Goal: Information Seeking & Learning: Learn about a topic

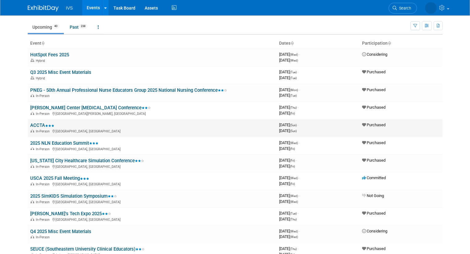
scroll to position [18, 0]
click at [288, 24] on ul "Upcoming 40 Past 238 All Events 278 Past and Upcoming Grouped Annually Events g…" at bounding box center [219, 27] width 382 height 14
click at [246, 8] on div "IVS Events Add Event Bulk Upload Events Shareable Event Boards Recently Viewed …" at bounding box center [235, 7] width 415 height 15
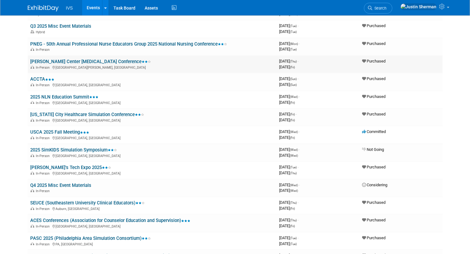
scroll to position [0, 0]
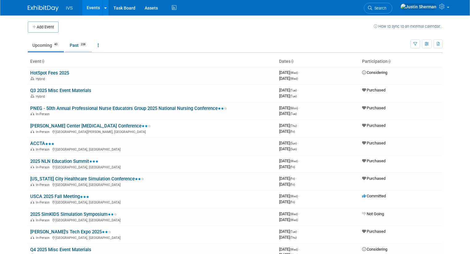
click at [69, 46] on link "Past 238" at bounding box center [78, 45] width 27 height 12
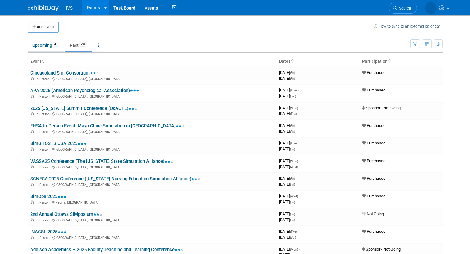
click at [36, 42] on link "Upcoming 40" at bounding box center [46, 45] width 36 height 12
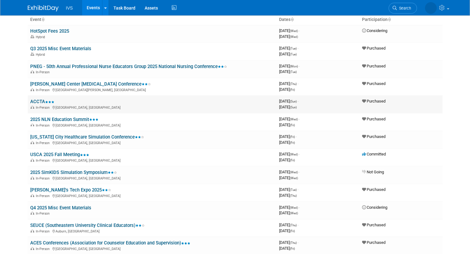
scroll to position [42, 0]
click at [62, 153] on link "USCA 2025 Fall Meeting" at bounding box center [59, 155] width 59 height 6
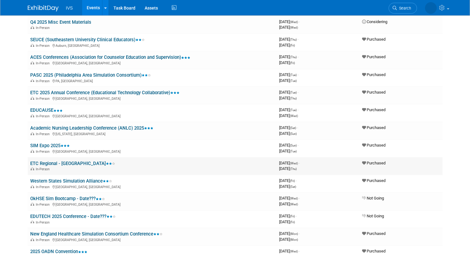
scroll to position [227, 0]
click at [69, 161] on link "ETC Regional - [GEOGRAPHIC_DATA]" at bounding box center [72, 164] width 85 height 6
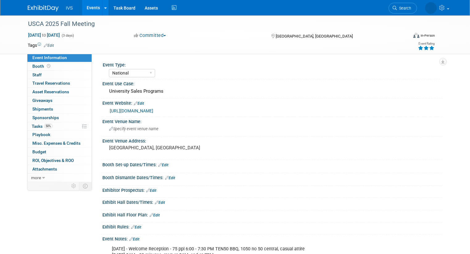
select select "National"
click at [153, 109] on link "https://universitysales.org/meetings/fall-meeting/" at bounding box center [131, 110] width 43 height 5
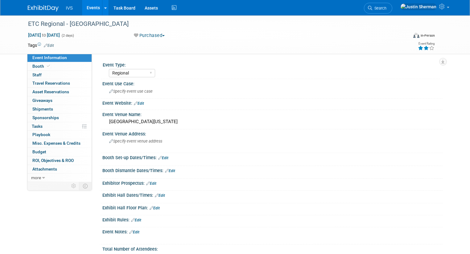
select select "Regional"
